Goal: Navigation & Orientation: Find specific page/section

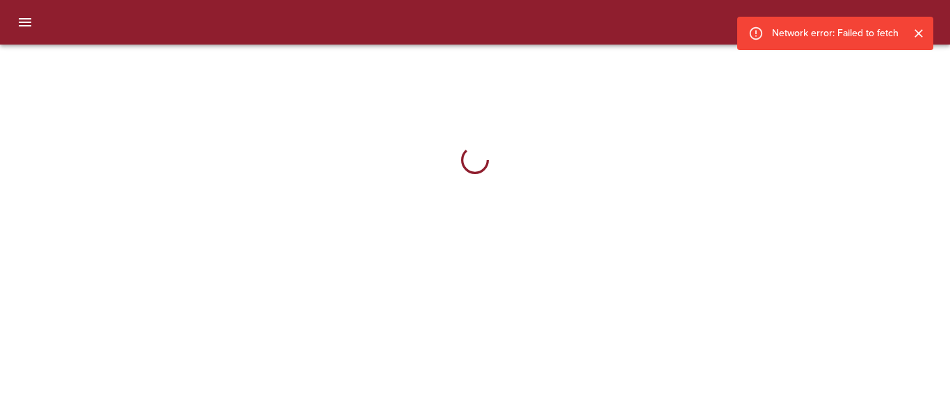
click at [821, 19] on div "Network error: Failed to fetch" at bounding box center [835, 33] width 196 height 33
click at [926, 37] on button "Cerrar" at bounding box center [919, 33] width 18 height 18
click at [921, 39] on icon "Cerrar" at bounding box center [919, 33] width 14 height 14
